Goal: Information Seeking & Learning: Learn about a topic

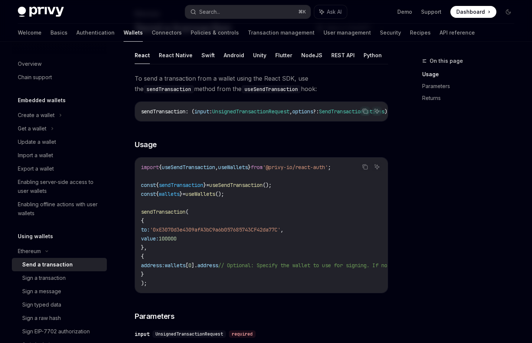
scroll to position [91, 0]
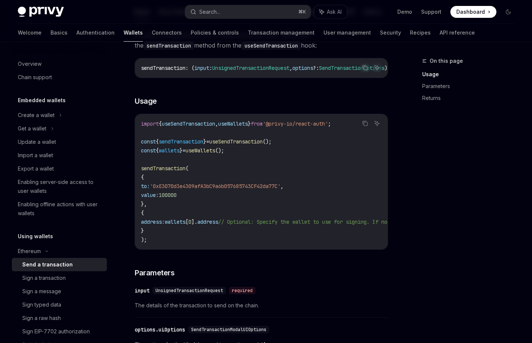
drag, startPoint x: 219, startPoint y: 143, endPoint x: 255, endPoint y: 214, distance: 79.9
click at [255, 214] on code "import { useSendTransaction , useWallets } from '@privy-io/react-auth' ; const …" at bounding box center [335, 181] width 389 height 125
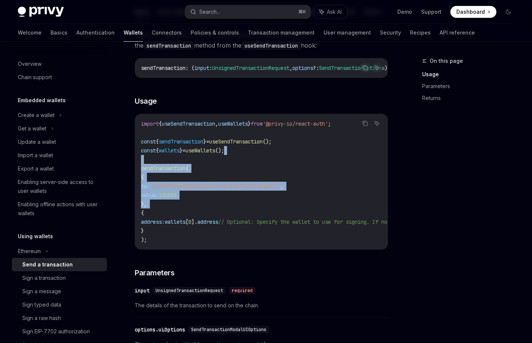
drag, startPoint x: 255, startPoint y: 214, endPoint x: 254, endPoint y: 157, distance: 57.2
click at [254, 157] on code "import { useSendTransaction , useWallets } from '@privy-io/react-auth' ; const …" at bounding box center [335, 181] width 389 height 125
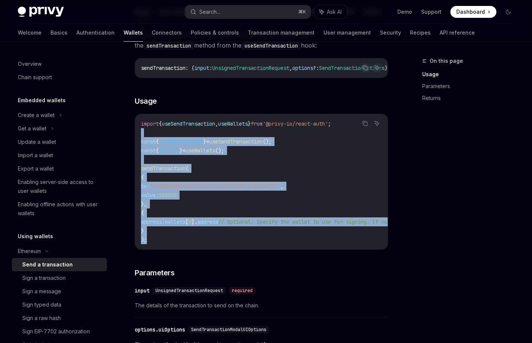
drag, startPoint x: 247, startPoint y: 143, endPoint x: 267, endPoint y: 247, distance: 105.7
click at [267, 244] on code "import { useSendTransaction , useWallets } from '@privy-io/react-auth' ; const …" at bounding box center [335, 181] width 389 height 125
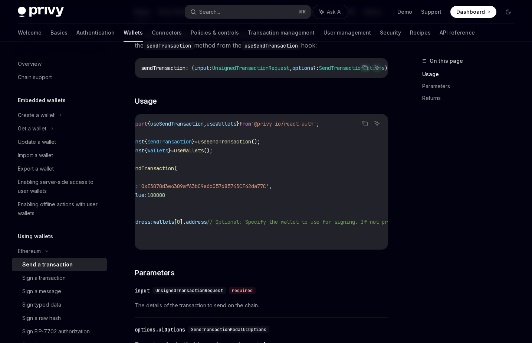
scroll to position [0, 0]
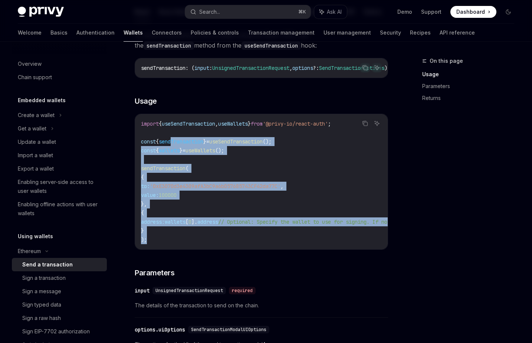
drag, startPoint x: 194, startPoint y: 252, endPoint x: 174, endPoint y: 145, distance: 109.4
click at [174, 145] on div "import { useSendTransaction , useWallets } from '@privy-io/react-auth' ; const …" at bounding box center [261, 181] width 253 height 135
click at [174, 145] on code "import { useSendTransaction , useWallets } from '@privy-io/react-auth' ; const …" at bounding box center [335, 181] width 389 height 125
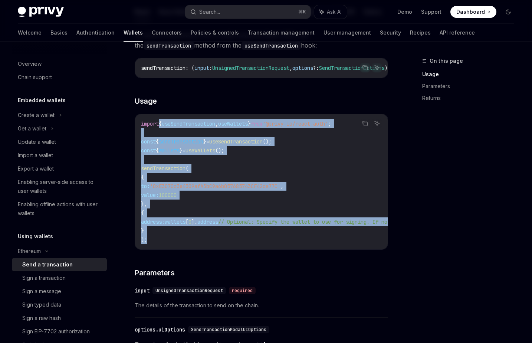
drag, startPoint x: 160, startPoint y: 131, endPoint x: 197, endPoint y: 252, distance: 126.3
click at [197, 244] on code "import { useSendTransaction , useWallets } from '@privy-io/react-auth' ; const …" at bounding box center [335, 181] width 389 height 125
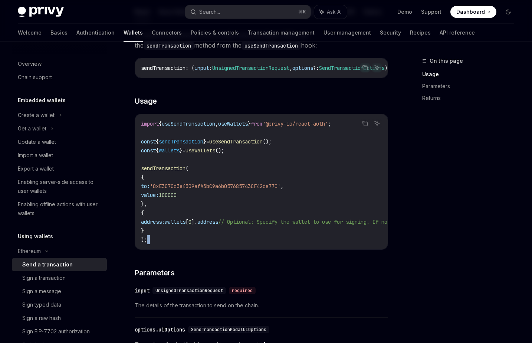
click at [196, 244] on code "import { useSendTransaction , useWallets } from '@privy-io/react-auth' ; const …" at bounding box center [335, 181] width 389 height 125
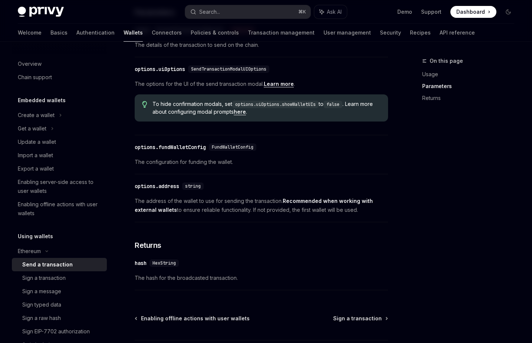
scroll to position [352, 0]
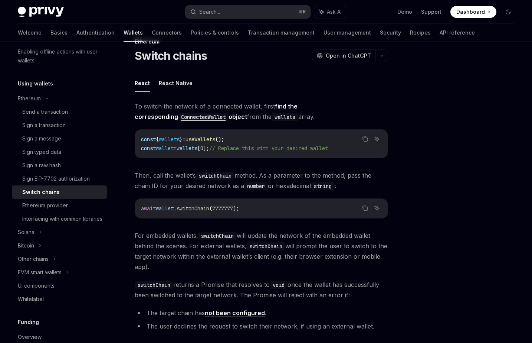
scroll to position [64, 0]
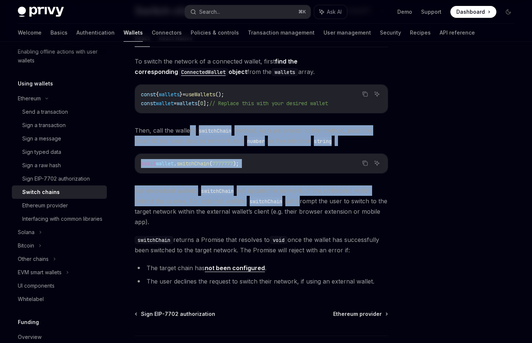
drag, startPoint x: 189, startPoint y: 129, endPoint x: 301, endPoint y: 206, distance: 135.8
click at [301, 206] on div "To switch the network of a connected wallet, first find the corresponding Conne…" at bounding box center [262, 172] width 254 height 233
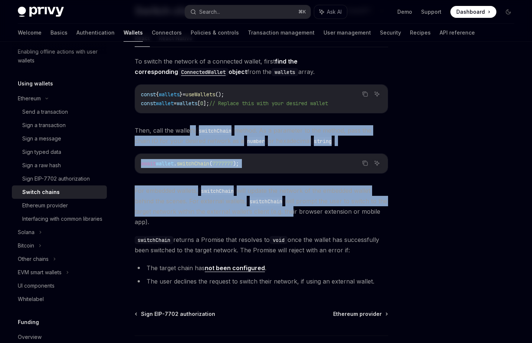
click at [301, 206] on span "For embedded wallets, switchChain will update the network of the embedded walle…" at bounding box center [262, 206] width 254 height 42
drag, startPoint x: 301, startPoint y: 206, endPoint x: 200, endPoint y: 126, distance: 129.2
click at [200, 126] on div "To switch the network of a connected wallet, first find the corresponding Conne…" at bounding box center [262, 172] width 254 height 233
click at [200, 126] on span "Then, call the wallet’s switchChain method. As a parameter to the method, pass …" at bounding box center [262, 135] width 254 height 21
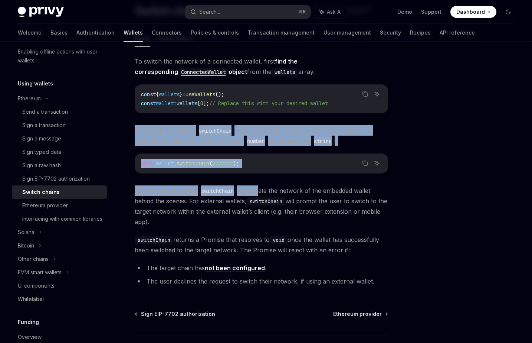
drag, startPoint x: 201, startPoint y: 129, endPoint x: 259, endPoint y: 195, distance: 87.1
click at [259, 195] on div "To switch the network of a connected wallet, first find the corresponding Conne…" at bounding box center [262, 172] width 254 height 233
click at [259, 195] on span "For embedded wallets, switchChain will update the network of the embedded walle…" at bounding box center [262, 206] width 254 height 42
drag, startPoint x: 259, startPoint y: 195, endPoint x: 192, endPoint y: 119, distance: 101.0
click at [192, 119] on div "To switch the network of a connected wallet, first find the corresponding Conne…" at bounding box center [262, 172] width 254 height 233
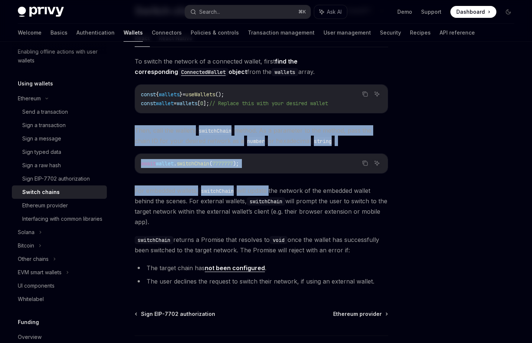
click at [191, 119] on div "To switch the network of a connected wallet, first find the corresponding Conne…" at bounding box center [262, 172] width 254 height 233
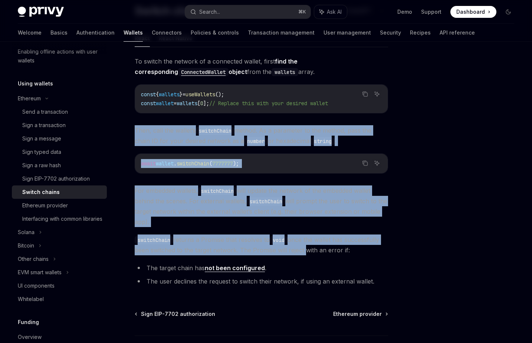
drag, startPoint x: 191, startPoint y: 119, endPoint x: 290, endPoint y: 249, distance: 163.4
click at [290, 249] on div "To switch the network of a connected wallet, first find the corresponding Conne…" at bounding box center [262, 172] width 254 height 233
click at [290, 249] on span "switchChain returns a Promise that resolves to void once the wallet has success…" at bounding box center [262, 244] width 254 height 21
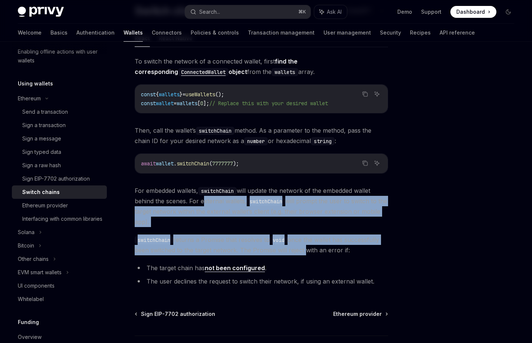
drag, startPoint x: 290, startPoint y: 249, endPoint x: 213, endPoint y: 199, distance: 92.6
click at [213, 199] on div "To switch the network of a connected wallet, first find the corresponding Conne…" at bounding box center [262, 172] width 254 height 233
click at [213, 199] on span "For embedded wallets, switchChain will update the network of the embedded walle…" at bounding box center [262, 206] width 254 height 42
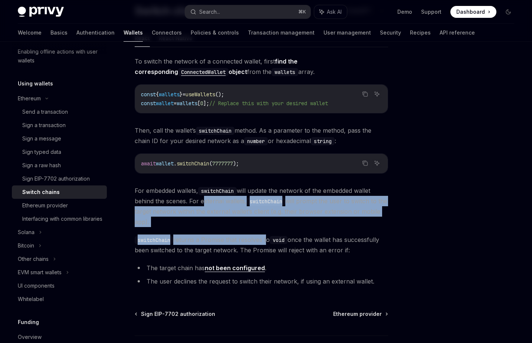
drag, startPoint x: 213, startPoint y: 199, endPoint x: 267, endPoint y: 243, distance: 69.9
click at [266, 242] on div "To switch the network of a connected wallet, first find the corresponding Conne…" at bounding box center [262, 172] width 254 height 233
click at [267, 243] on span "switchChain returns a Promise that resolves to void once the wallet has success…" at bounding box center [262, 244] width 254 height 21
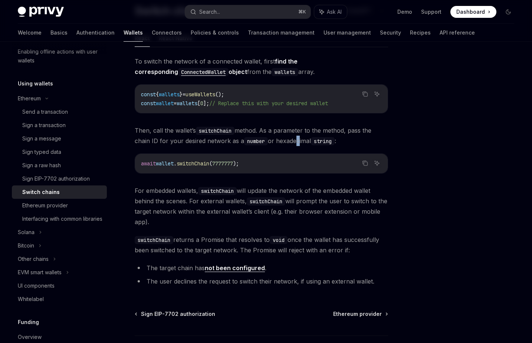
drag, startPoint x: 296, startPoint y: 144, endPoint x: 298, endPoint y: 172, distance: 27.9
click at [298, 167] on div "To switch the network of a connected wallet, first find the corresponding Conne…" at bounding box center [262, 172] width 254 height 233
click at [298, 172] on div "await wallet . switchChain ( 7777777 );" at bounding box center [261, 163] width 253 height 19
click at [49, 265] on div "Other chains" at bounding box center [59, 258] width 95 height 13
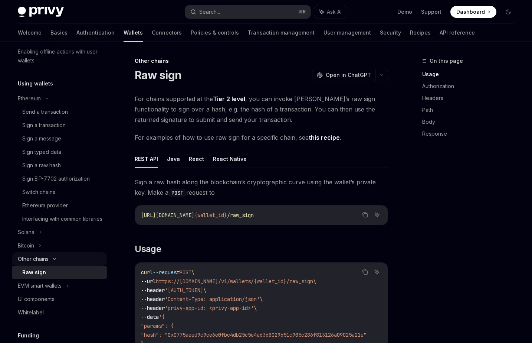
click at [49, 265] on div "Other chains" at bounding box center [59, 258] width 95 height 13
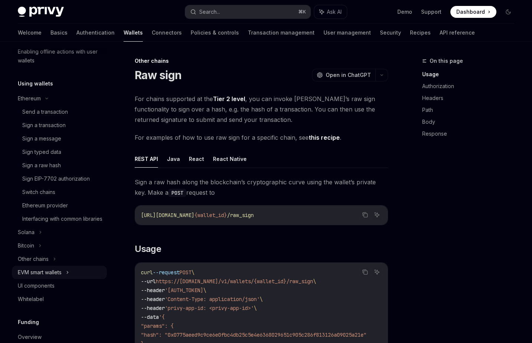
click at [53, 277] on div "EVM smart wallets" at bounding box center [40, 272] width 44 height 9
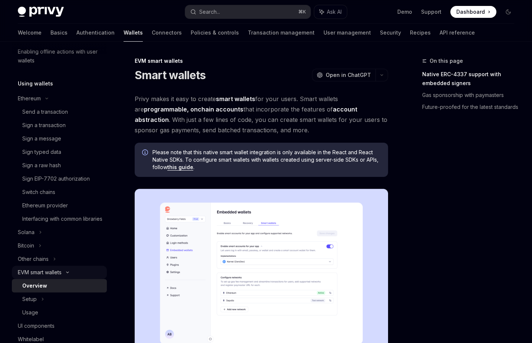
click at [50, 277] on div "EVM smart wallets" at bounding box center [40, 272] width 44 height 9
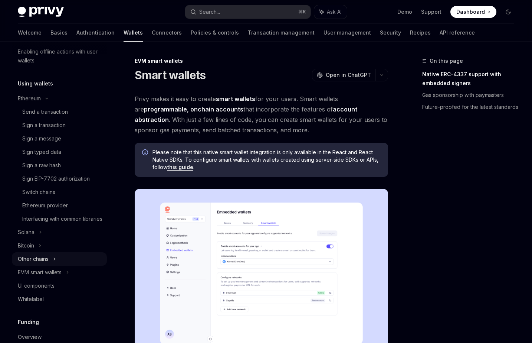
click at [48, 263] on div "Other chains" at bounding box center [33, 258] width 31 height 9
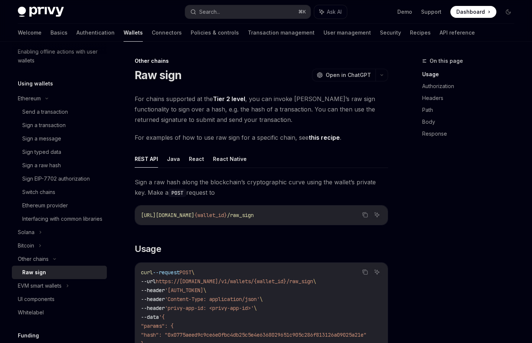
click at [43, 277] on div "Raw sign" at bounding box center [34, 272] width 24 height 9
click at [173, 97] on span "For chains supported at the Tier 2 level , you can invoke Privy’s raw sign func…" at bounding box center [262, 109] width 254 height 31
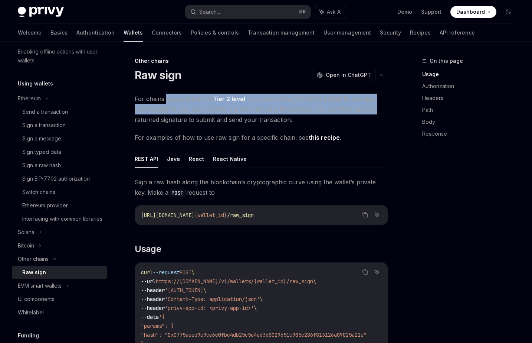
drag, startPoint x: 173, startPoint y: 97, endPoint x: 338, endPoint y: 109, distance: 164.9
click at [338, 109] on span "For chains supported at the Tier 2 level , you can invoke Privy’s raw sign func…" at bounding box center [262, 109] width 254 height 31
drag, startPoint x: 338, startPoint y: 109, endPoint x: 157, endPoint y: 102, distance: 180.6
click at [157, 102] on span "For chains supported at the Tier 2 level , you can invoke Privy’s raw sign func…" at bounding box center [262, 109] width 254 height 31
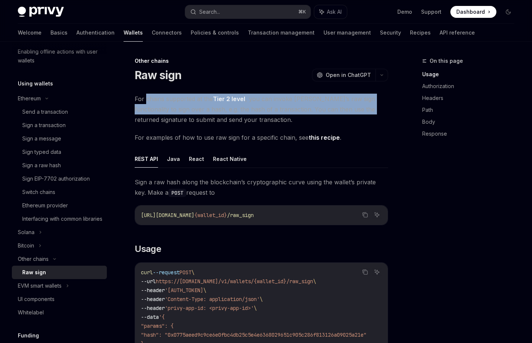
click at [157, 102] on span "For chains supported at the Tier 2 level , you can invoke Privy’s raw sign func…" at bounding box center [262, 109] width 254 height 31
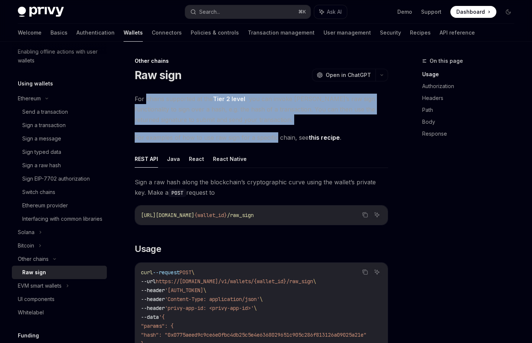
drag, startPoint x: 157, startPoint y: 102, endPoint x: 262, endPoint y: 138, distance: 110.9
click at [262, 138] on span "For examples of how to use raw sign for a specific chain, see this recipe ." at bounding box center [262, 137] width 254 height 10
drag, startPoint x: 262, startPoint y: 138, endPoint x: 167, endPoint y: 100, distance: 103.0
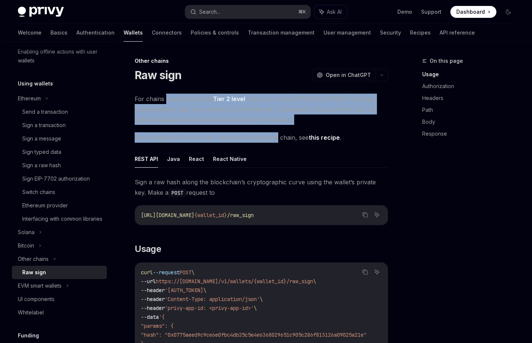
click at [167, 100] on span "For chains supported at the Tier 2 level , you can invoke Privy’s raw sign func…" at bounding box center [262, 109] width 254 height 31
drag, startPoint x: 167, startPoint y: 100, endPoint x: 287, endPoint y: 139, distance: 126.4
click at [287, 139] on span "For examples of how to use raw sign for a specific chain, see this recipe ." at bounding box center [262, 137] width 254 height 10
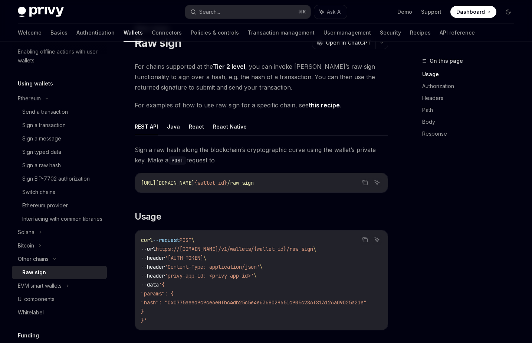
scroll to position [45, 0]
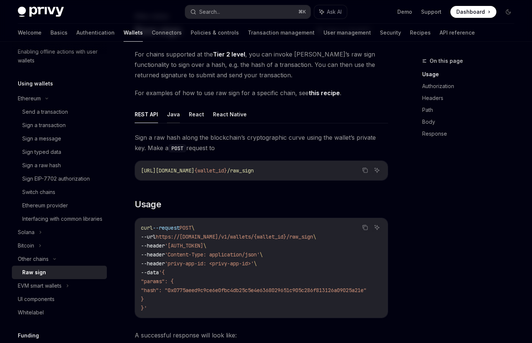
click at [170, 118] on button "Java" at bounding box center [173, 113] width 13 height 17
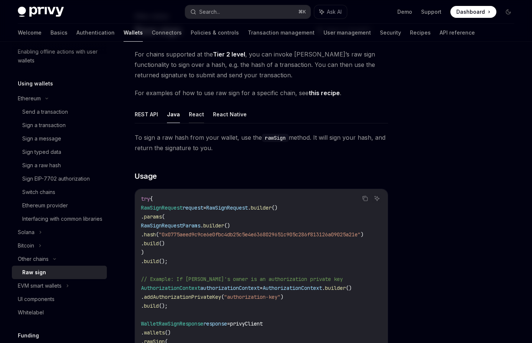
click at [192, 115] on button "React" at bounding box center [196, 113] width 15 height 17
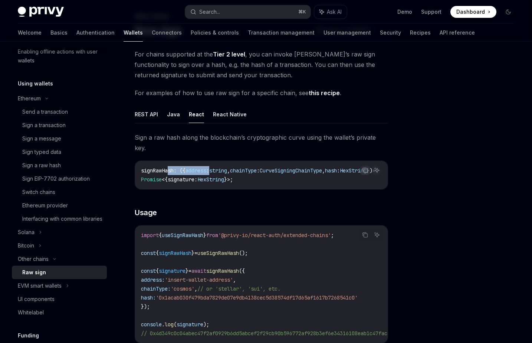
drag, startPoint x: 189, startPoint y: 156, endPoint x: 216, endPoint y: 163, distance: 27.1
click at [214, 167] on span "signRawHash : ({ address : string , chainType : CurveSigningChainType , hash : …" at bounding box center [260, 170] width 238 height 7
click at [216, 167] on span "string" at bounding box center [218, 170] width 18 height 7
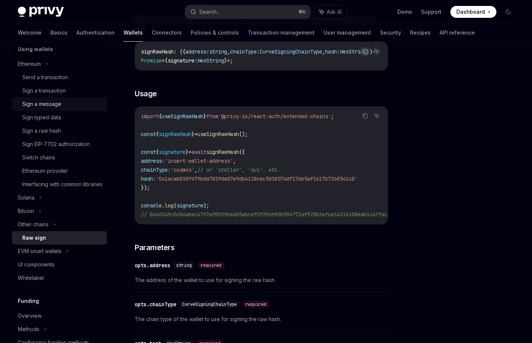
scroll to position [187, 0]
click at [52, 89] on div "Sign a transaction" at bounding box center [43, 91] width 43 height 9
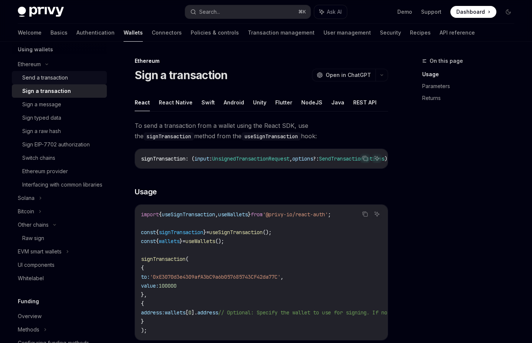
click at [53, 77] on div "Send a transaction" at bounding box center [45, 77] width 46 height 9
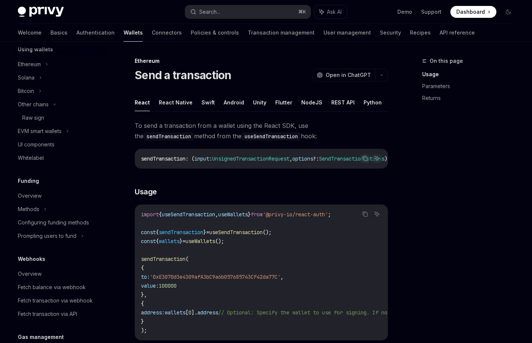
click at [40, 53] on div at bounding box center [59, 48] width 95 height 12
click at [41, 49] on div at bounding box center [59, 48] width 95 height 12
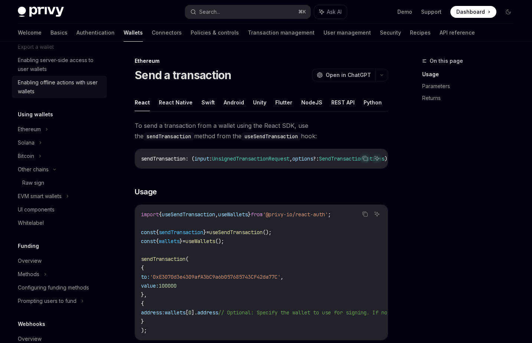
scroll to position [119, 0]
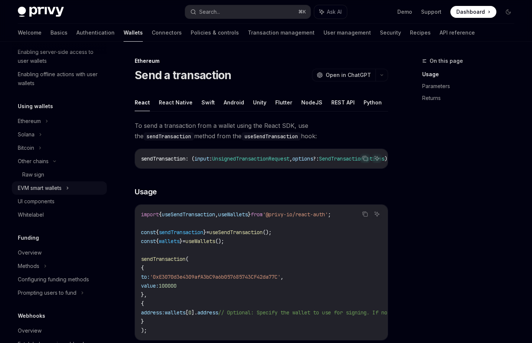
scroll to position [130, 0]
click at [52, 192] on div "EVM smart wallets" at bounding box center [59, 187] width 95 height 13
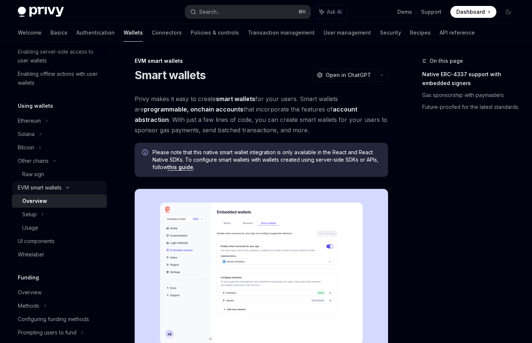
click at [56, 188] on div "EVM smart wallets" at bounding box center [40, 187] width 44 height 9
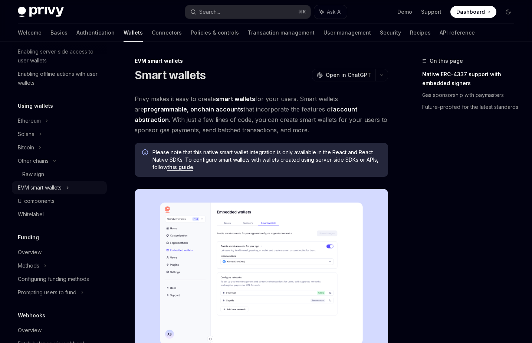
click at [56, 187] on div "EVM smart wallets" at bounding box center [40, 187] width 44 height 9
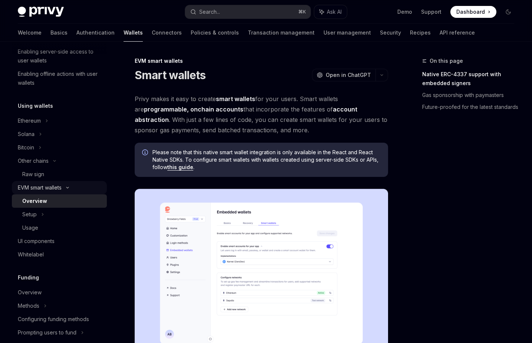
click at [56, 187] on div "EVM smart wallets" at bounding box center [40, 187] width 44 height 9
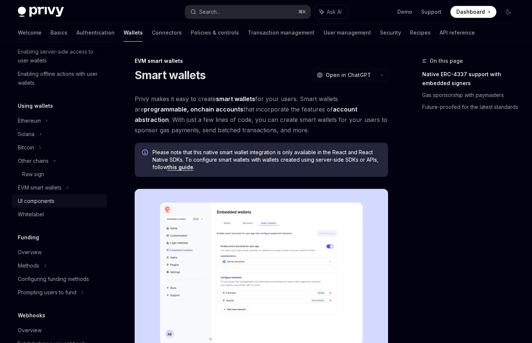
click at [51, 201] on div "UI components" at bounding box center [36, 200] width 37 height 9
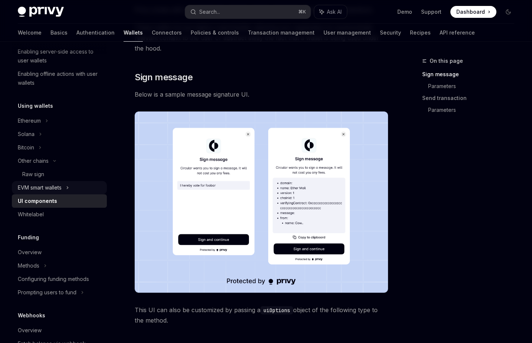
scroll to position [65, 0]
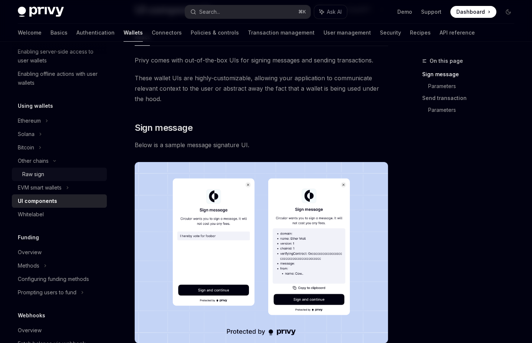
click at [43, 174] on div "Raw sign" at bounding box center [33, 174] width 22 height 9
type textarea "*"
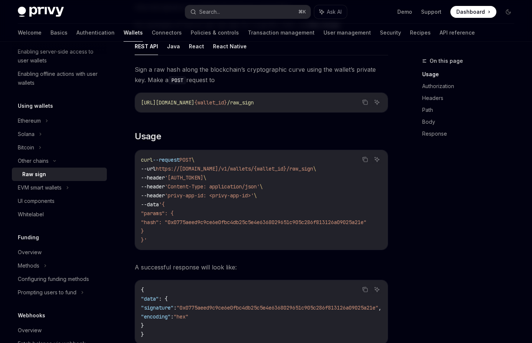
scroll to position [114, 0]
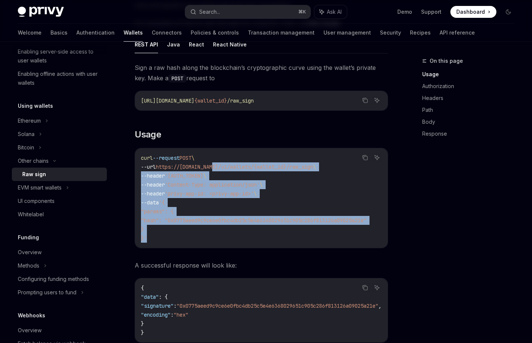
drag, startPoint x: 218, startPoint y: 164, endPoint x: 268, endPoint y: 250, distance: 99.5
click at [268, 248] on div "curl --request POST \ --url https://api.privy.io/v1/wallets/{wallet_id}/raw_sig…" at bounding box center [261, 197] width 253 height 99
click at [269, 246] on div "curl --request POST \ --url https://api.privy.io/v1/wallets/{wallet_id}/raw_sig…" at bounding box center [261, 197] width 253 height 99
drag, startPoint x: 269, startPoint y: 246, endPoint x: 251, endPoint y: 152, distance: 95.7
click at [251, 152] on div "curl --request POST \ --url https://api.privy.io/v1/wallets/{wallet_id}/raw_sig…" at bounding box center [261, 197] width 253 height 99
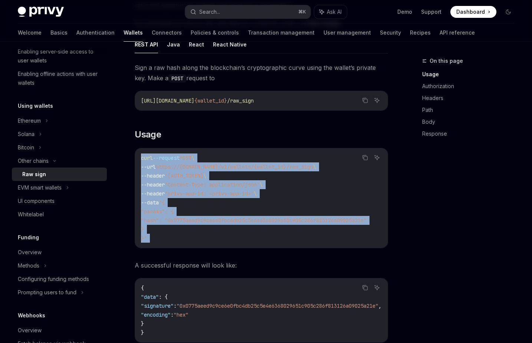
click at [251, 152] on div "curl --request POST \ --url https://api.privy.io/v1/wallets/{wallet_id}/raw_sig…" at bounding box center [261, 197] width 253 height 99
drag, startPoint x: 251, startPoint y: 152, endPoint x: 276, endPoint y: 236, distance: 88.1
click at [276, 236] on div "curl --request POST \ --url https://api.privy.io/v1/wallets/{wallet_id}/raw_sig…" at bounding box center [261, 197] width 253 height 99
click at [276, 236] on code "curl --request POST \ --url https://api.privy.io/v1/wallets/{wallet_id}/raw_sig…" at bounding box center [263, 197] width 244 height 89
drag, startPoint x: 276, startPoint y: 236, endPoint x: 252, endPoint y: 155, distance: 84.3
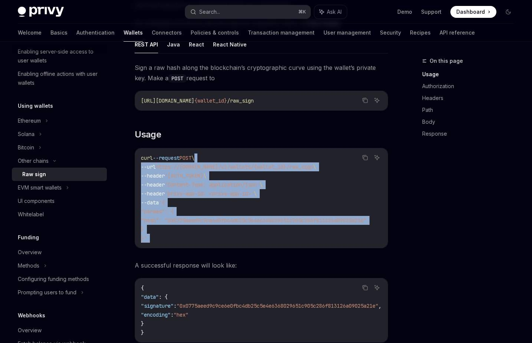
click at [252, 156] on code "curl --request POST \ --url https://api.privy.io/v1/wallets/{wallet_id}/raw_sig…" at bounding box center [263, 197] width 244 height 89
click at [252, 155] on code "curl --request POST \ --url https://api.privy.io/v1/wallets/{wallet_id}/raw_sig…" at bounding box center [263, 197] width 244 height 89
drag, startPoint x: 250, startPoint y: 151, endPoint x: 273, endPoint y: 249, distance: 100.6
click at [273, 248] on div "curl --request POST \ --url https://api.privy.io/v1/wallets/{wallet_id}/raw_sig…" at bounding box center [261, 197] width 253 height 99
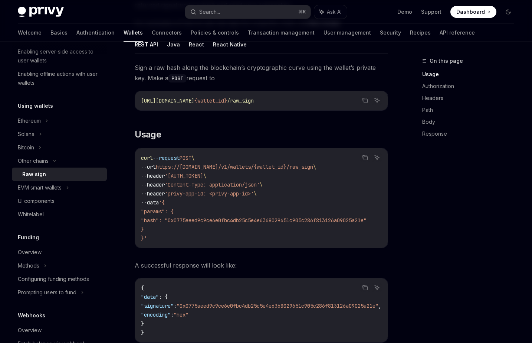
click at [277, 244] on div "curl --request POST \ --url https://api.privy.io/v1/wallets/{wallet_id}/raw_sig…" at bounding box center [261, 197] width 253 height 99
drag, startPoint x: 269, startPoint y: 251, endPoint x: 242, endPoint y: 248, distance: 27.6
click at [161, 234] on code "curl --request POST \ --url https://api.privy.io/v1/wallets/{wallet_id}/raw_sig…" at bounding box center [263, 197] width 244 height 89
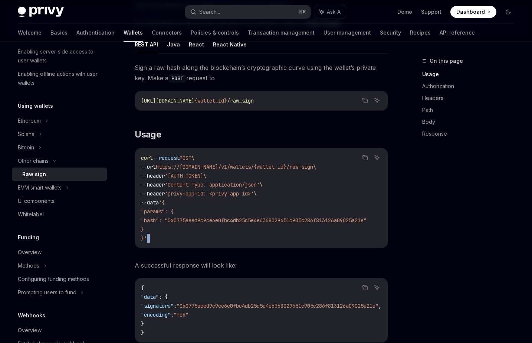
drag, startPoint x: 169, startPoint y: 183, endPoint x: 171, endPoint y: 229, distance: 45.7
click at [171, 228] on code "curl --request POST \ --url https://api.privy.io/v1/wallets/{wallet_id}/raw_sig…" at bounding box center [263, 197] width 244 height 89
click at [171, 229] on code "curl --request POST \ --url https://api.privy.io/v1/wallets/{wallet_id}/raw_sig…" at bounding box center [263, 197] width 244 height 89
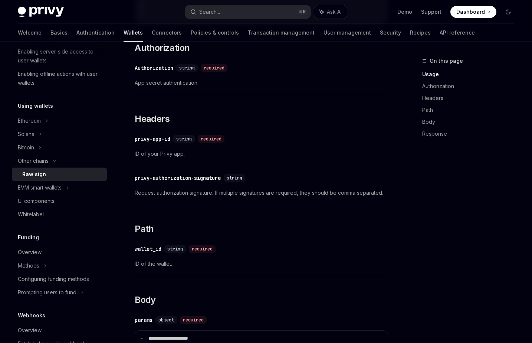
scroll to position [434, 0]
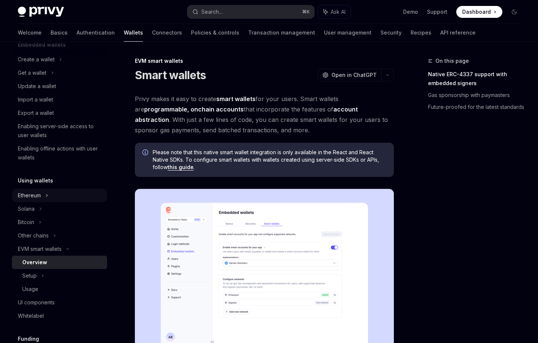
click at [50, 66] on div "Ethereum" at bounding box center [59, 59] width 95 height 13
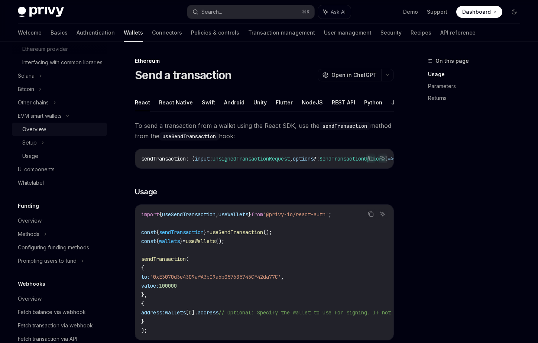
scroll to position [314, 0]
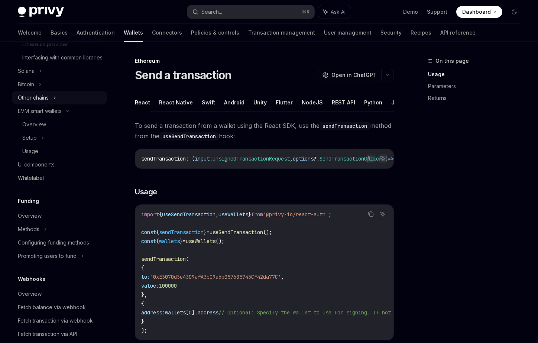
click at [48, 102] on div "Other chains" at bounding box center [33, 97] width 31 height 9
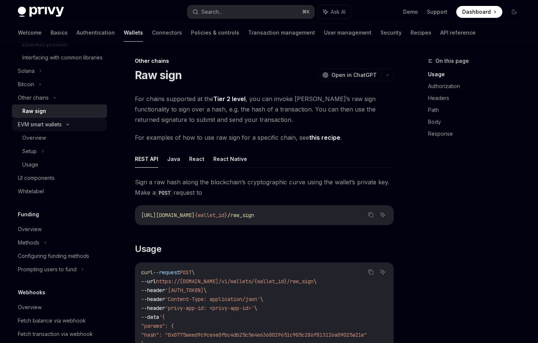
click at [55, 131] on div "EVM smart wallets" at bounding box center [59, 124] width 95 height 13
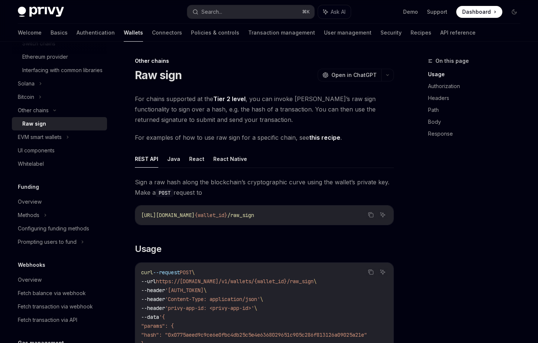
scroll to position [253, 0]
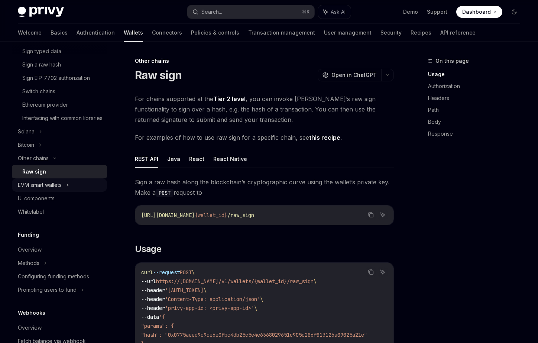
click at [61, 189] on div "EVM smart wallets" at bounding box center [40, 184] width 44 height 9
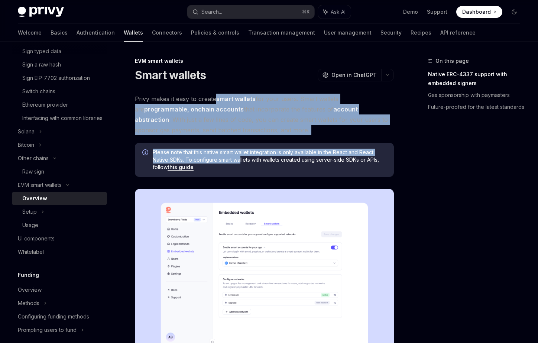
drag, startPoint x: 217, startPoint y: 104, endPoint x: 243, endPoint y: 159, distance: 61.1
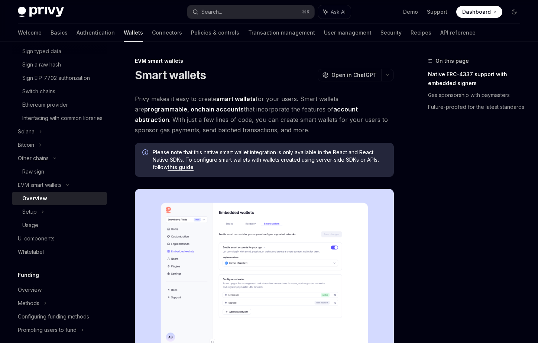
click at [247, 163] on span "Please note that this native smart wallet integration is only available in the …" at bounding box center [270, 160] width 234 height 22
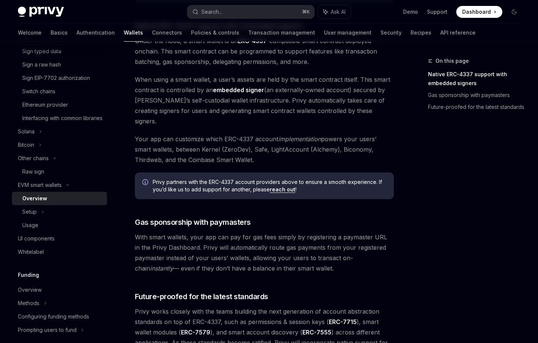
scroll to position [551, 0]
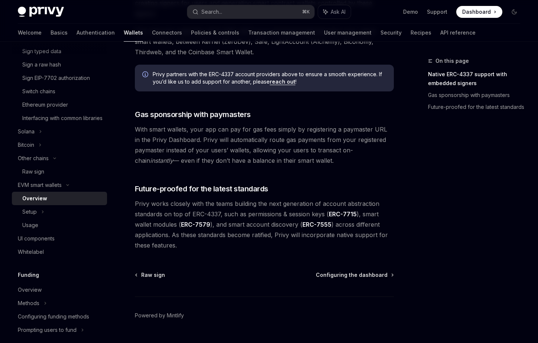
click at [363, 271] on div "Raw sign Configuring the dashboard Powered by [PERSON_NAME]" at bounding box center [264, 315] width 259 height 89
click at [364, 271] on span "Configuring the dashboard" at bounding box center [352, 274] width 72 height 7
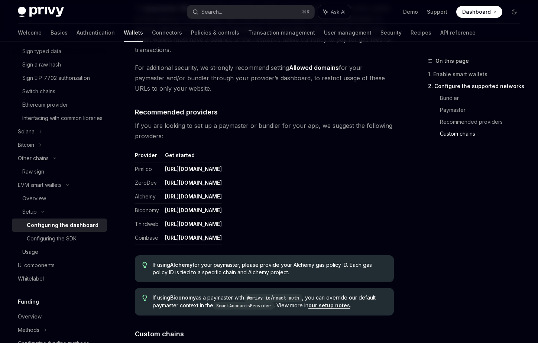
scroll to position [967, 0]
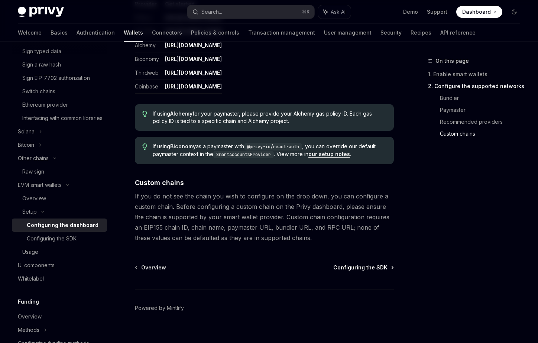
click at [352, 264] on span "Configuring the SDK" at bounding box center [360, 267] width 54 height 7
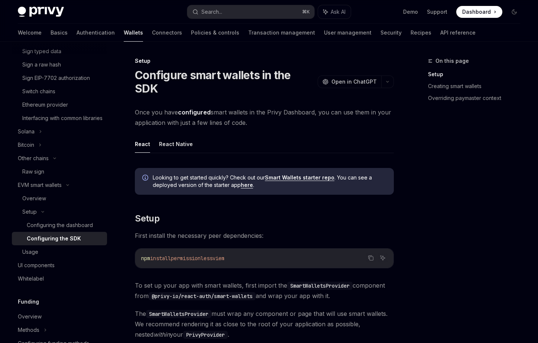
scroll to position [627, 0]
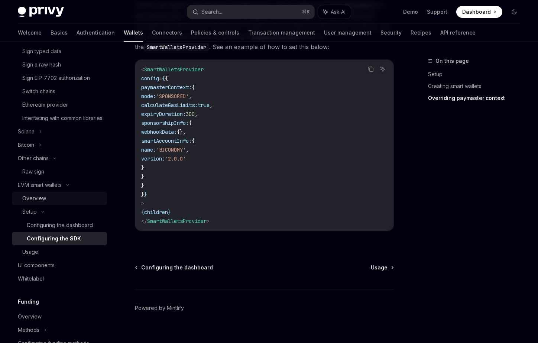
click at [31, 203] on div "Overview" at bounding box center [34, 198] width 24 height 9
type textarea "*"
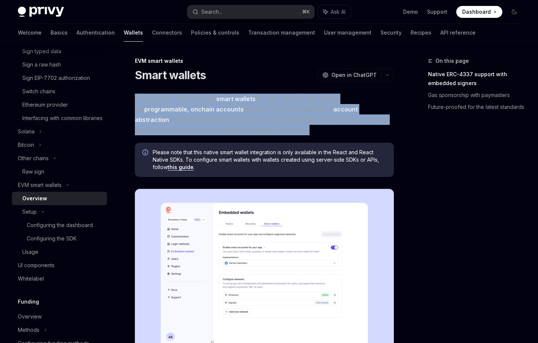
drag, startPoint x: 286, startPoint y: 91, endPoint x: 296, endPoint y: 134, distance: 43.3
click at [296, 134] on span "Privy makes it easy to create smart wallets for your users. Smart wallets are p…" at bounding box center [264, 115] width 259 height 42
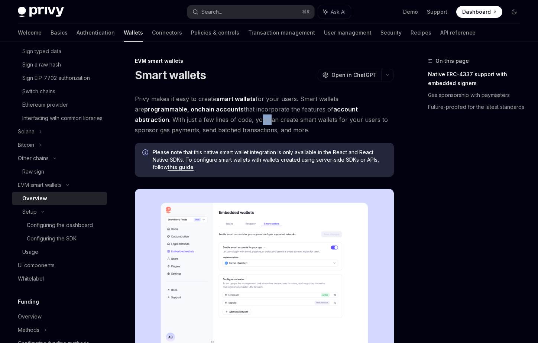
drag, startPoint x: 223, startPoint y: 114, endPoint x: 236, endPoint y: 121, distance: 15.1
click at [236, 121] on span "Privy makes it easy to create smart wallets for your users. Smart wallets are p…" at bounding box center [264, 115] width 259 height 42
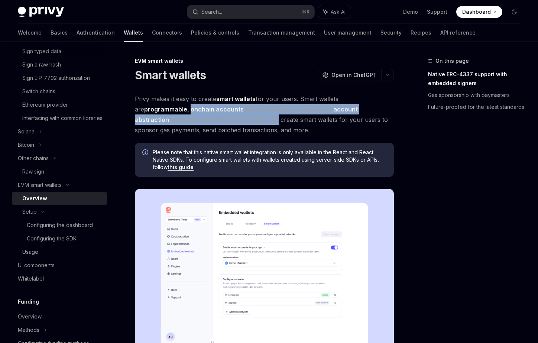
drag, startPoint x: 236, startPoint y: 121, endPoint x: 193, endPoint y: 99, distance: 48.3
click at [194, 101] on span "Privy makes it easy to create smart wallets for your users. Smart wallets are p…" at bounding box center [264, 115] width 259 height 42
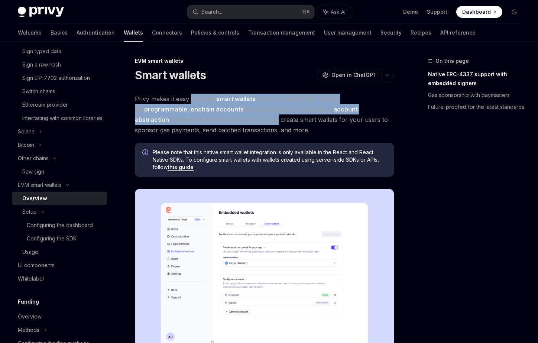
click at [193, 99] on span "Privy makes it easy to create smart wallets for your users. Smart wallets are p…" at bounding box center [264, 115] width 259 height 42
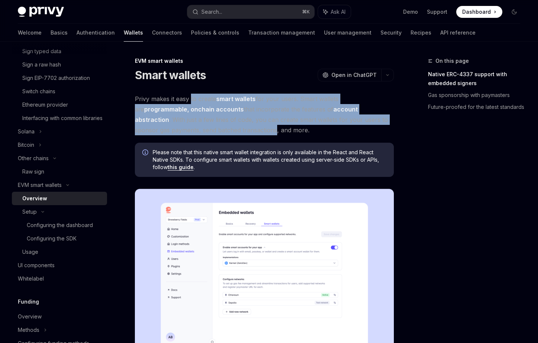
drag, startPoint x: 193, startPoint y: 99, endPoint x: 230, endPoint y: 127, distance: 45.7
click at [230, 127] on span "Privy makes it easy to create smart wallets for your users. Smart wallets are p…" at bounding box center [264, 115] width 259 height 42
drag, startPoint x: 230, startPoint y: 127, endPoint x: 161, endPoint y: 95, distance: 76.1
click at [161, 95] on span "Privy makes it easy to create smart wallets for your users. Smart wallets are p…" at bounding box center [264, 115] width 259 height 42
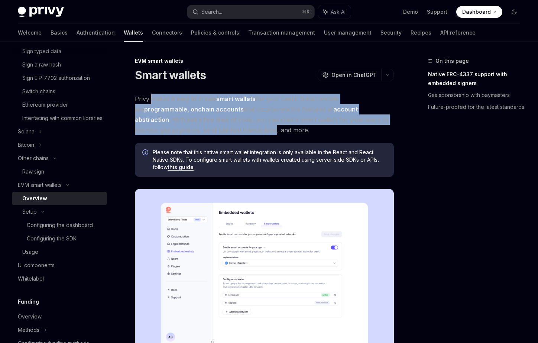
click at [161, 95] on span "Privy makes it easy to create smart wallets for your users. Smart wallets are p…" at bounding box center [264, 115] width 259 height 42
drag, startPoint x: 161, startPoint y: 95, endPoint x: 228, endPoint y: 129, distance: 75.5
click at [228, 129] on span "Privy makes it easy to create smart wallets for your users. Smart wallets are p…" at bounding box center [264, 115] width 259 height 42
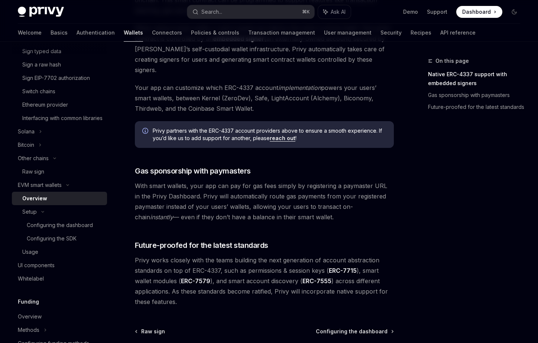
scroll to position [551, 0]
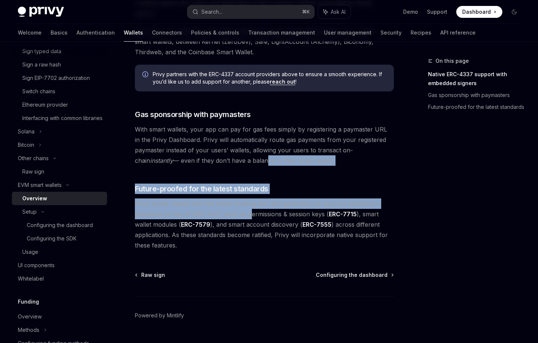
drag, startPoint x: 223, startPoint y: 139, endPoint x: 249, endPoint y: 192, distance: 58.9
click at [249, 198] on span "Privy works closely with the teams building the next generation of account abst…" at bounding box center [264, 224] width 259 height 52
drag, startPoint x: 249, startPoint y: 192, endPoint x: 236, endPoint y: 140, distance: 53.2
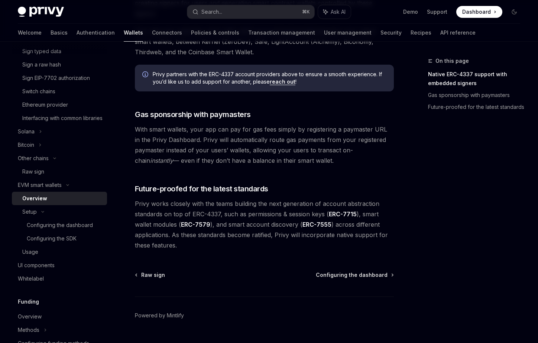
click at [236, 140] on span "With smart wallets, your app can pay for gas fees simply by registering a payma…" at bounding box center [264, 145] width 259 height 42
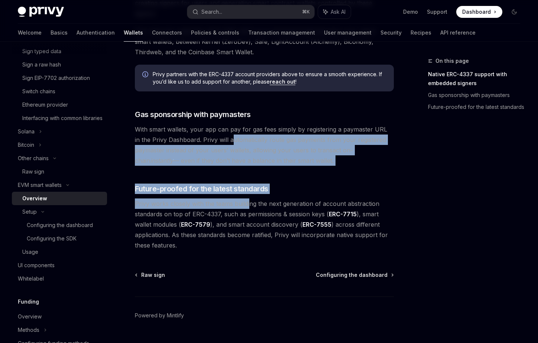
drag, startPoint x: 224, startPoint y: 126, endPoint x: 251, endPoint y: 192, distance: 71.6
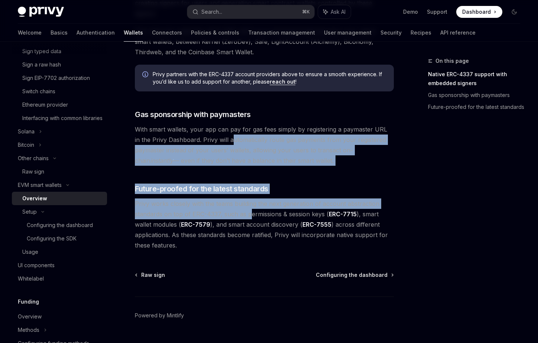
click at [251, 198] on span "Privy works closely with the teams building the next generation of account abst…" at bounding box center [264, 224] width 259 height 52
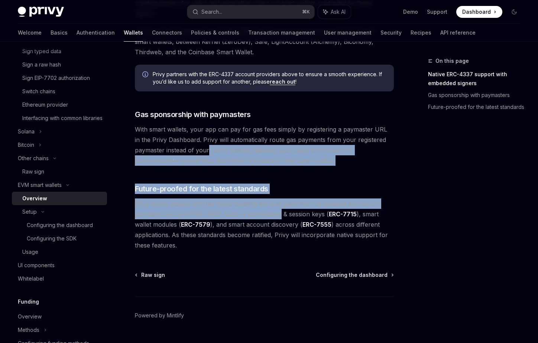
drag, startPoint x: 251, startPoint y: 192, endPoint x: 208, endPoint y: 132, distance: 74.1
click at [208, 132] on span "With smart wallets, your app can pay for gas fees simply by registering a payma…" at bounding box center [264, 145] width 259 height 42
drag, startPoint x: 208, startPoint y: 132, endPoint x: 260, endPoint y: 202, distance: 87.6
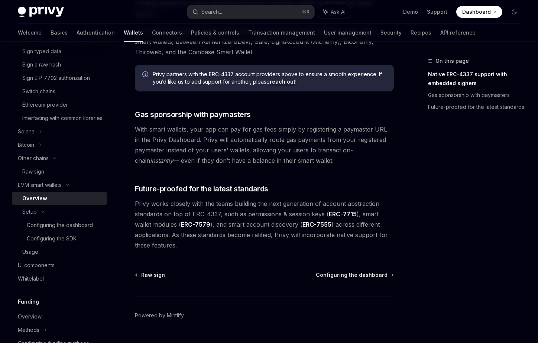
click at [260, 202] on span "Privy works closely with the teams building the next generation of account abst…" at bounding box center [264, 224] width 259 height 52
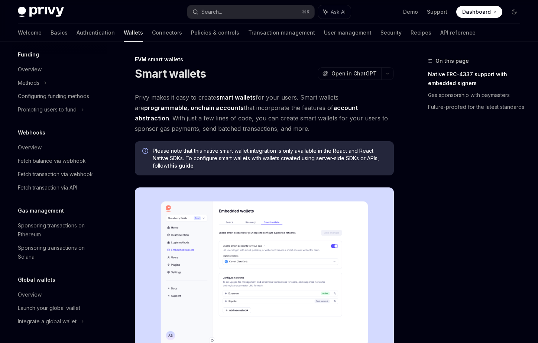
scroll to position [0, 0]
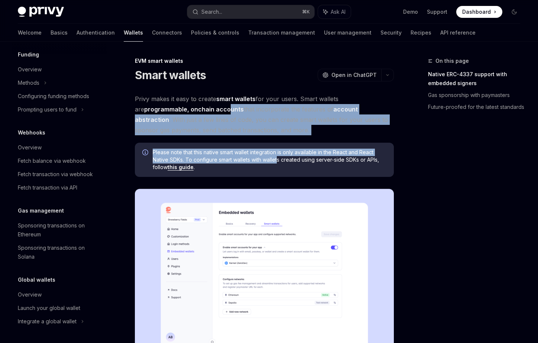
drag, startPoint x: 222, startPoint y: 115, endPoint x: 290, endPoint y: 163, distance: 82.7
click at [290, 163] on span "Please note that this native smart wallet integration is only available in the …" at bounding box center [270, 160] width 234 height 22
drag, startPoint x: 290, startPoint y: 163, endPoint x: 211, endPoint y: 109, distance: 95.4
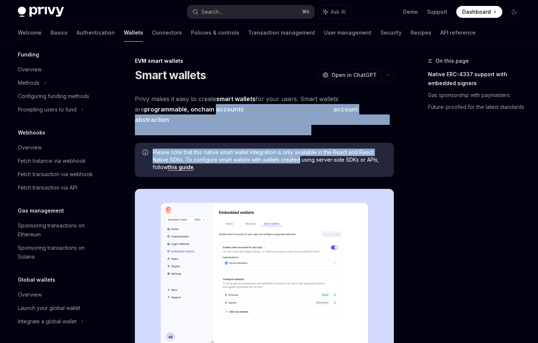
click at [211, 109] on strong "programmable, onchain accounts" at bounding box center [193, 108] width 99 height 7
drag, startPoint x: 211, startPoint y: 109, endPoint x: 336, endPoint y: 160, distance: 135.3
click at [336, 160] on span "Please note that this native smart wallet integration is only available in the …" at bounding box center [270, 160] width 234 height 22
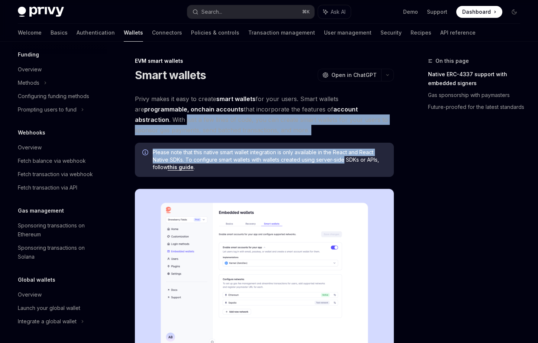
drag, startPoint x: 336, startPoint y: 160, endPoint x: 158, endPoint y: 120, distance: 182.7
click at [158, 120] on span "Privy makes it easy to create smart wallets for your users. Smart wallets are p…" at bounding box center [264, 115] width 259 height 42
drag, startPoint x: 158, startPoint y: 120, endPoint x: 353, endPoint y: 159, distance: 198.6
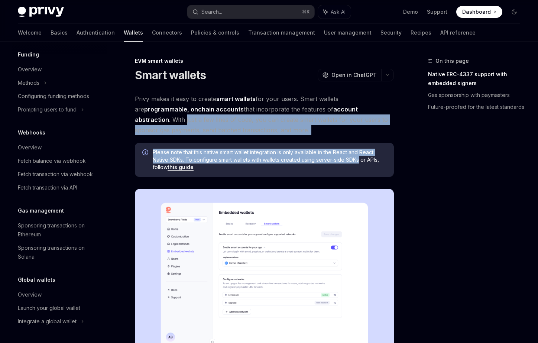
click at [353, 159] on span "Please note that this native smart wallet integration is only available in the …" at bounding box center [270, 160] width 234 height 22
drag, startPoint x: 353, startPoint y: 159, endPoint x: 157, endPoint y: 121, distance: 198.9
click at [157, 121] on span "Privy makes it easy to create smart wallets for your users. Smart wallets are p…" at bounding box center [264, 115] width 259 height 42
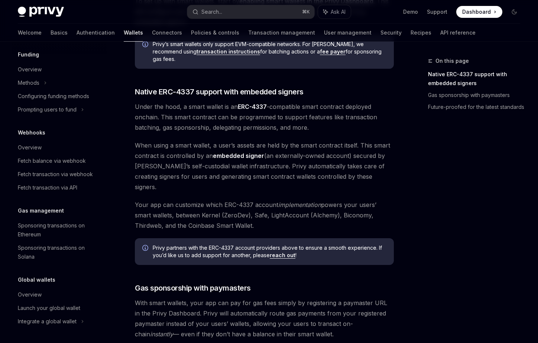
scroll to position [551, 0]
